Goal: Task Accomplishment & Management: Use online tool/utility

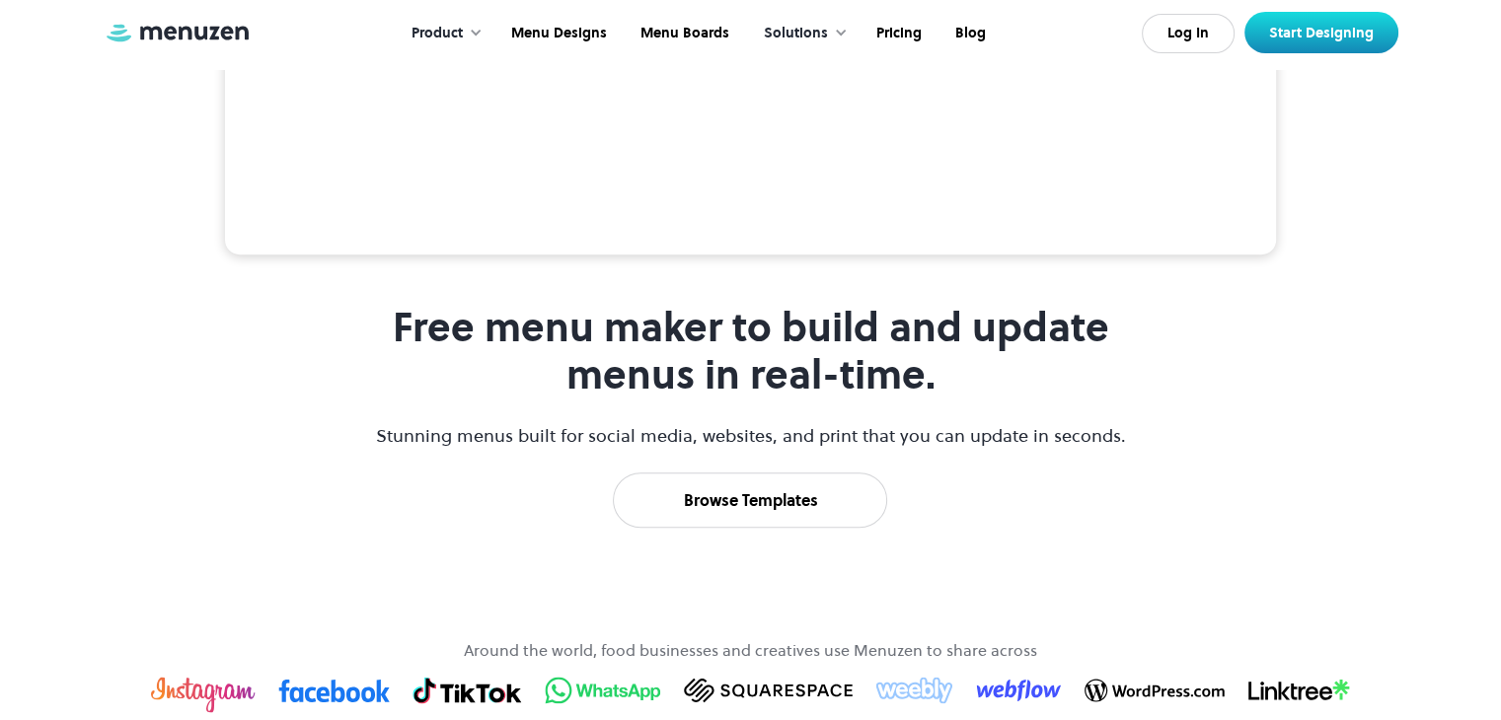
scroll to position [789, 0]
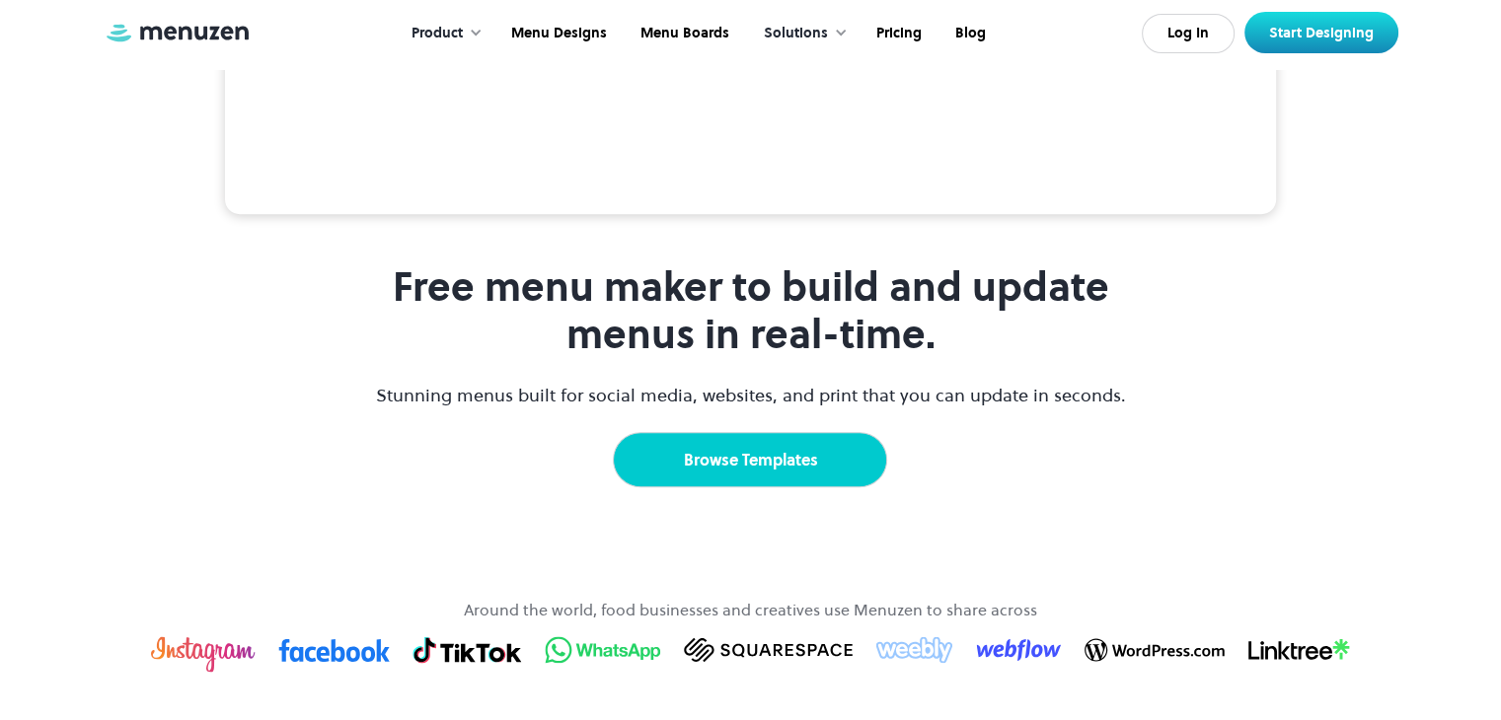
click at [771, 487] on link "Browse Templates" at bounding box center [750, 459] width 274 height 55
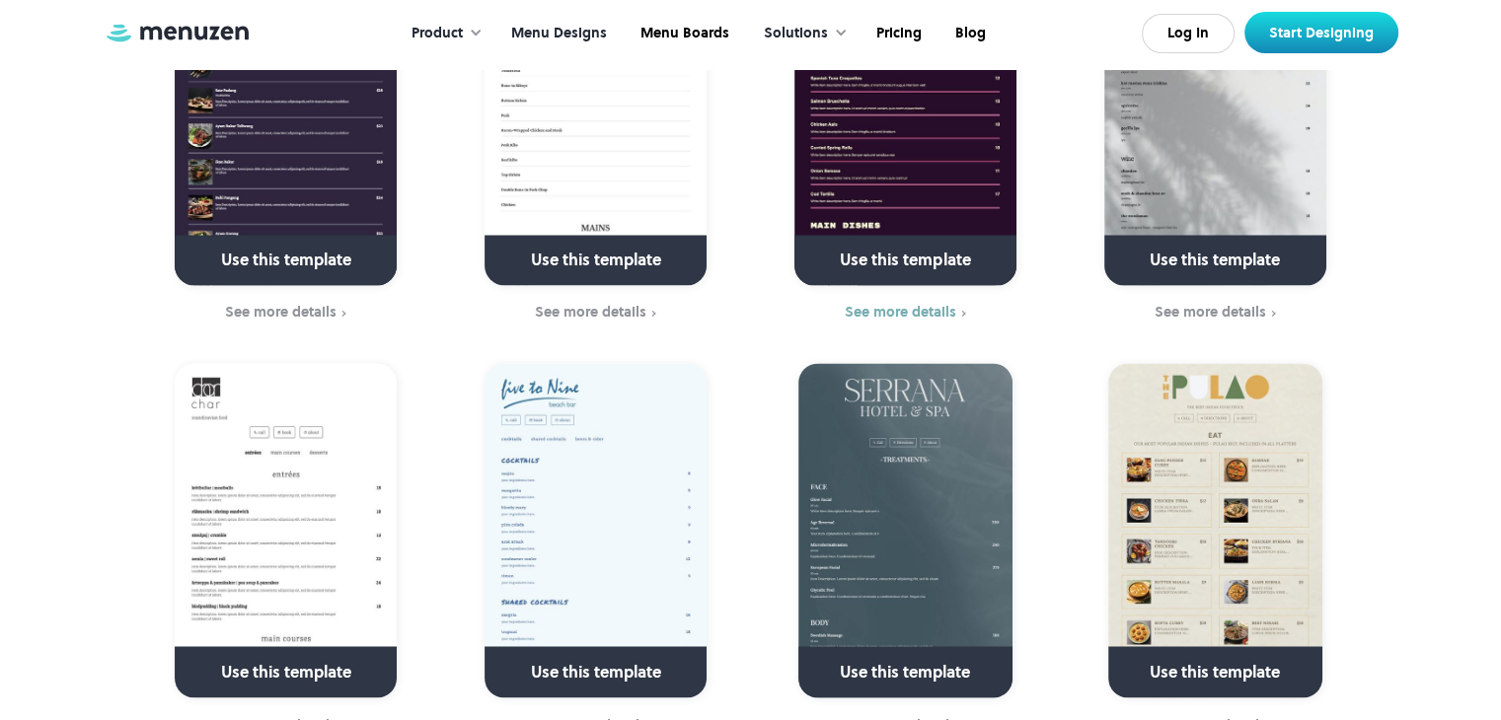
scroll to position [3355, 0]
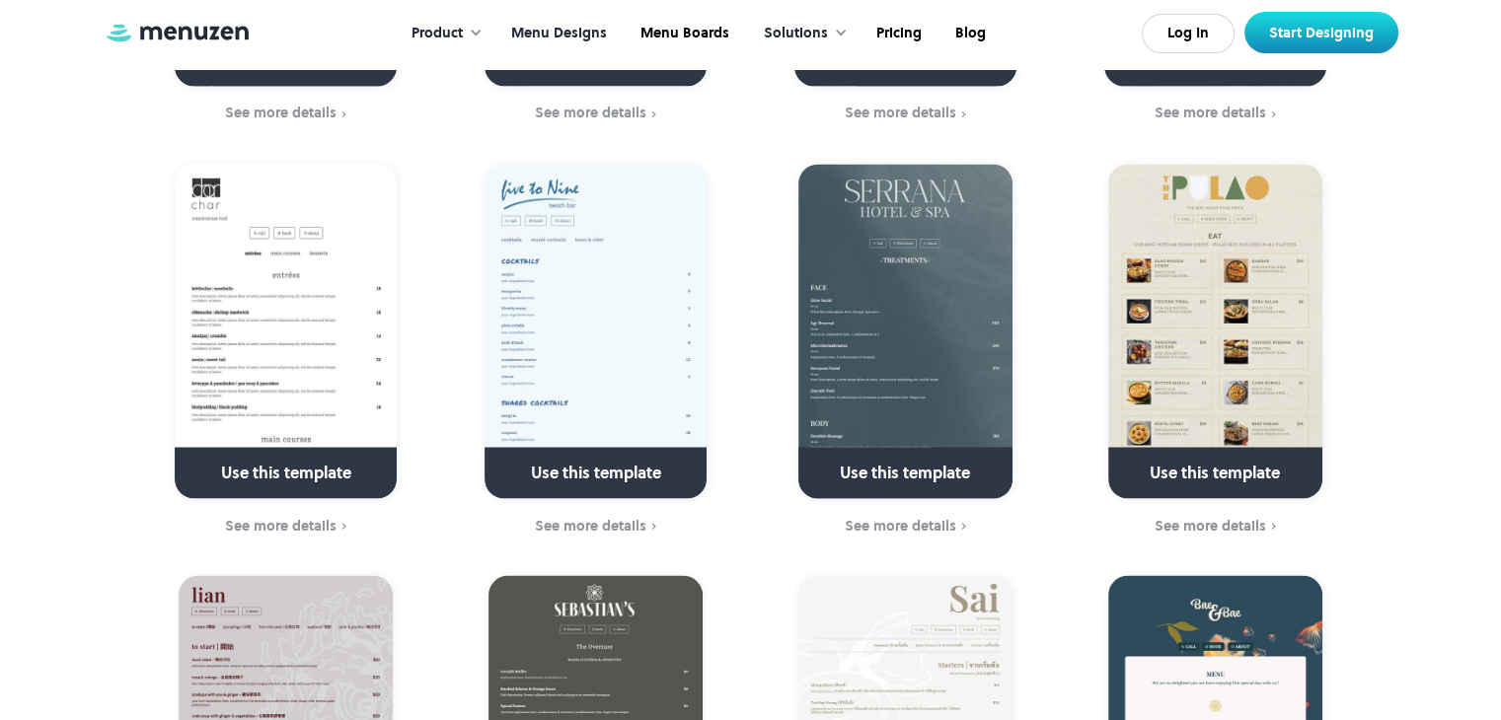
click at [546, 44] on link at bounding box center [595, 69] width 285 height 50
